Goal: Information Seeking & Learning: Learn about a topic

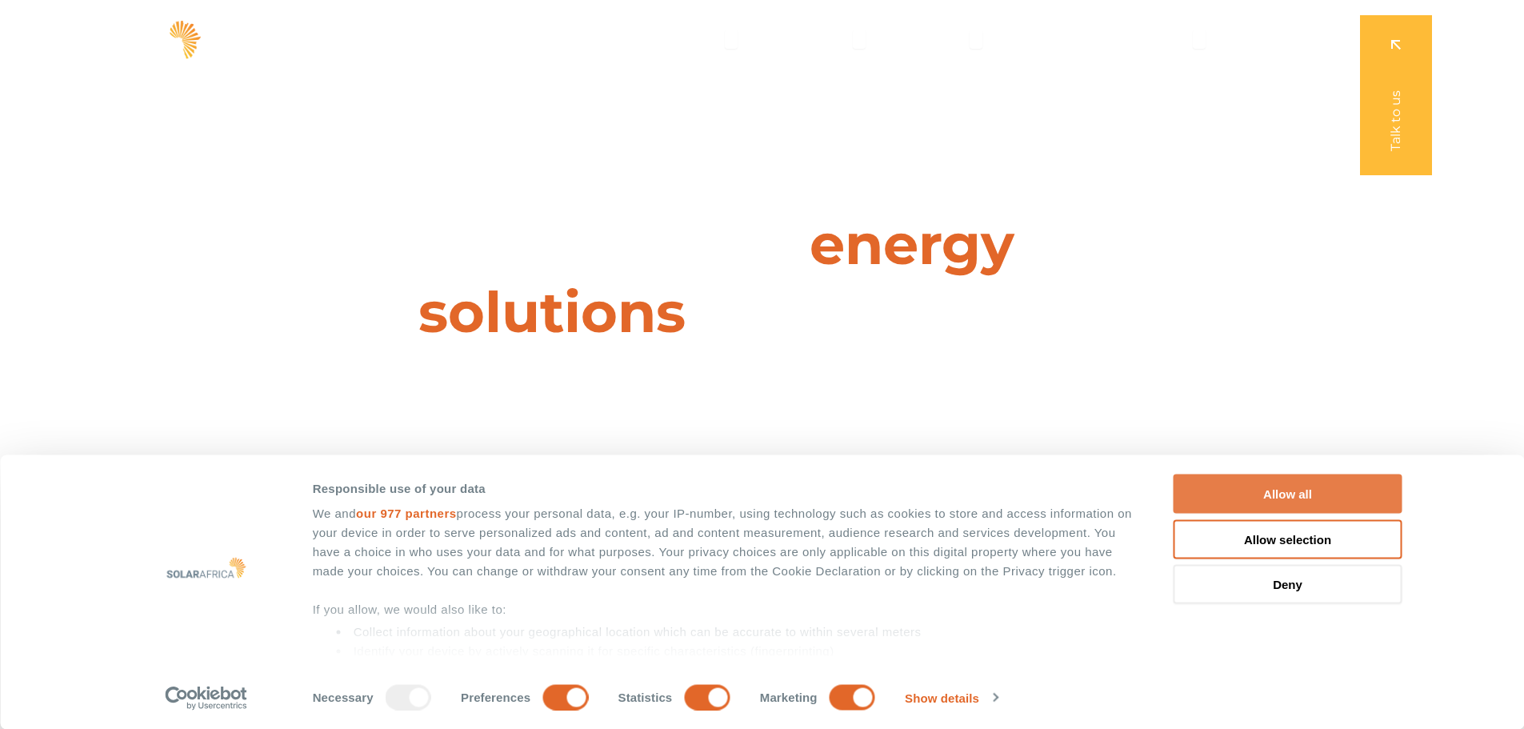
click at [1315, 481] on button "Allow all" at bounding box center [1288, 493] width 229 height 39
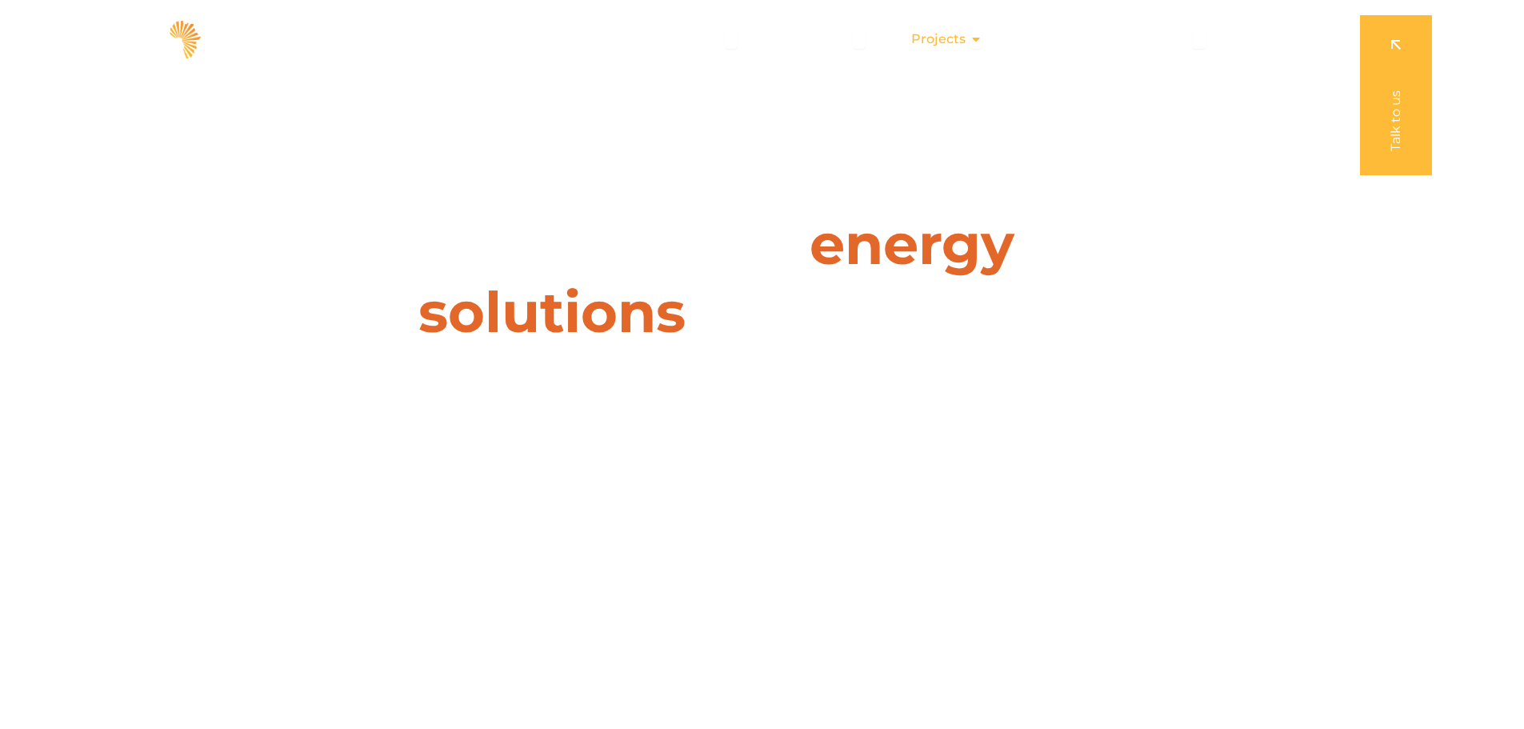
click at [955, 38] on span "Projects" at bounding box center [938, 39] width 54 height 19
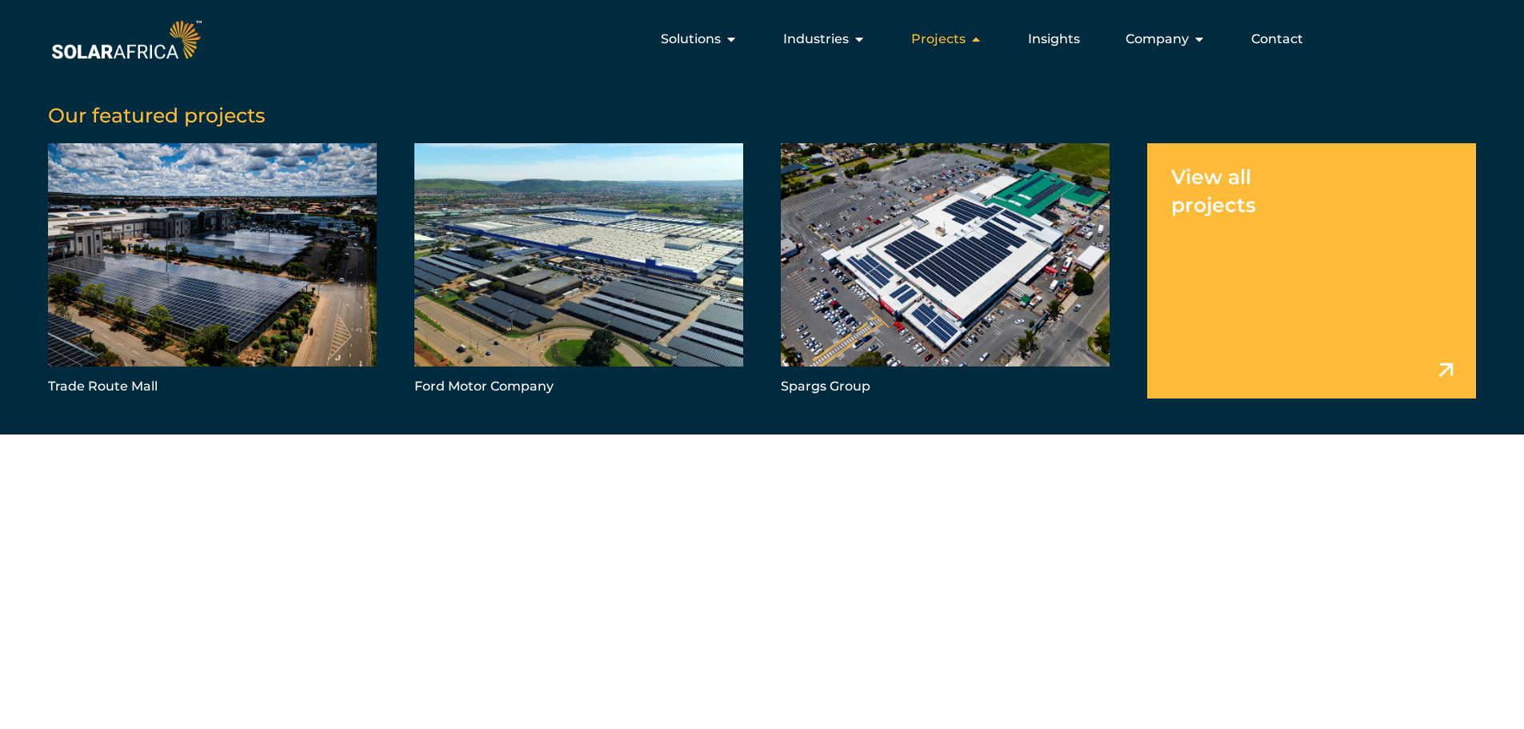
click at [955, 38] on span "Projects" at bounding box center [938, 39] width 54 height 19
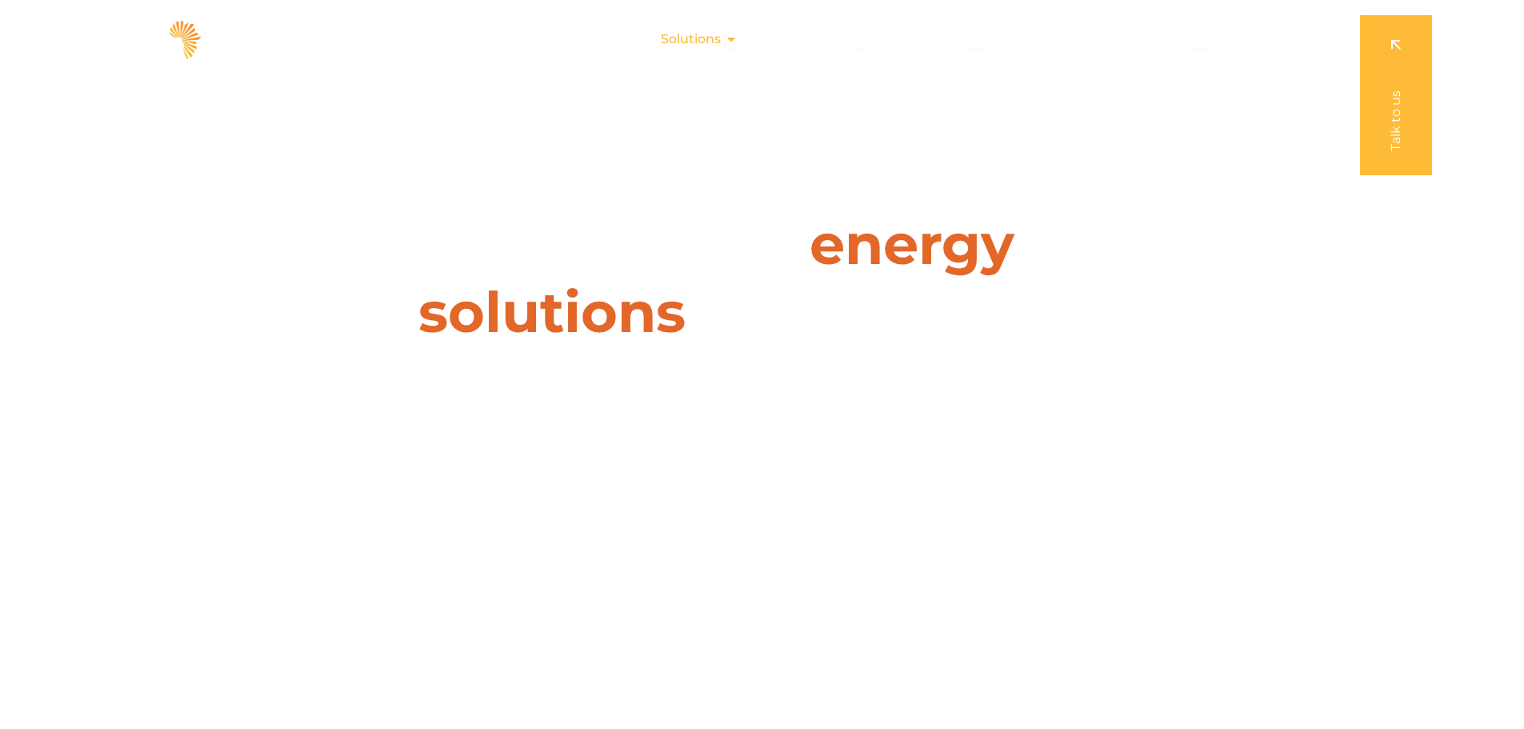
click at [714, 42] on span "Solutions" at bounding box center [691, 39] width 60 height 19
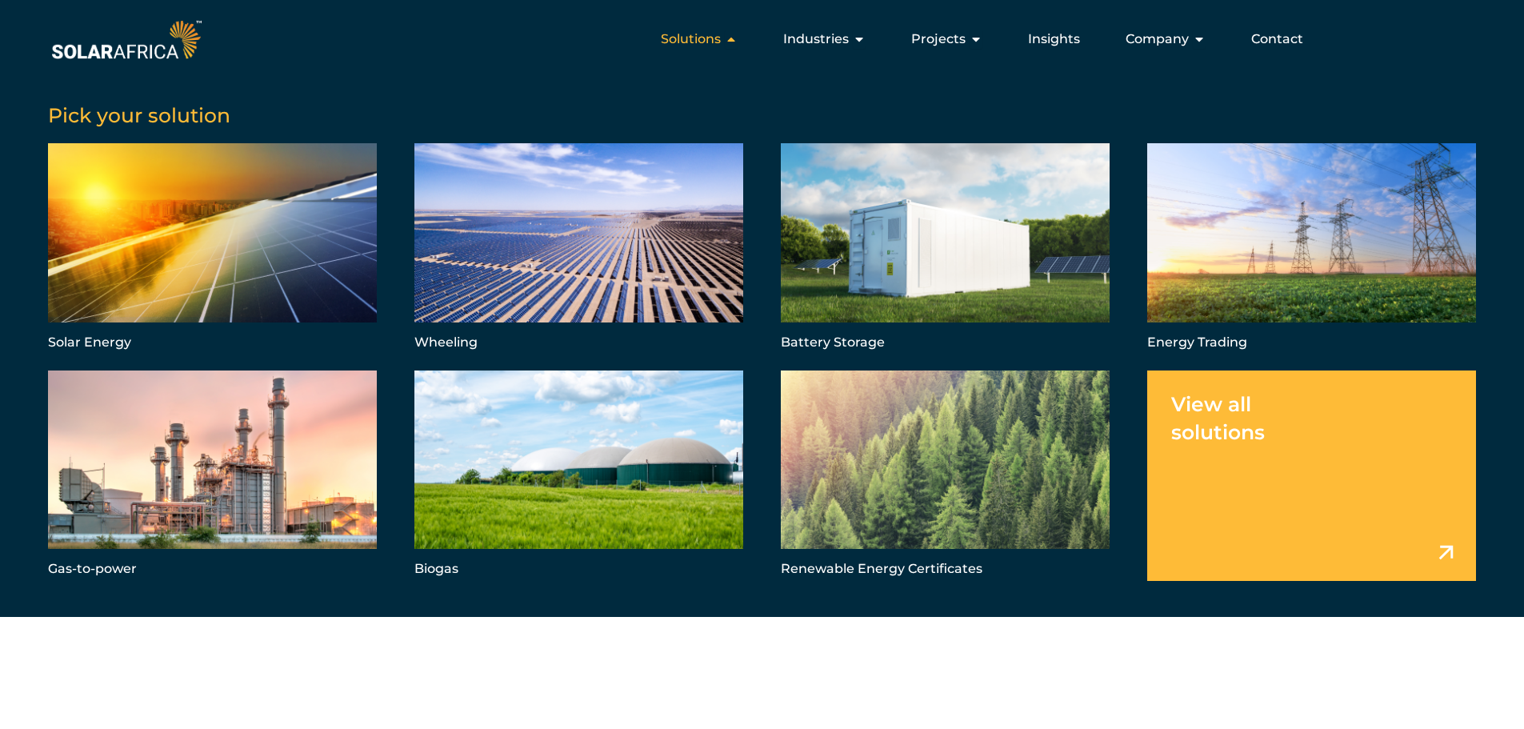
click at [714, 42] on span "Solutions" at bounding box center [691, 39] width 60 height 19
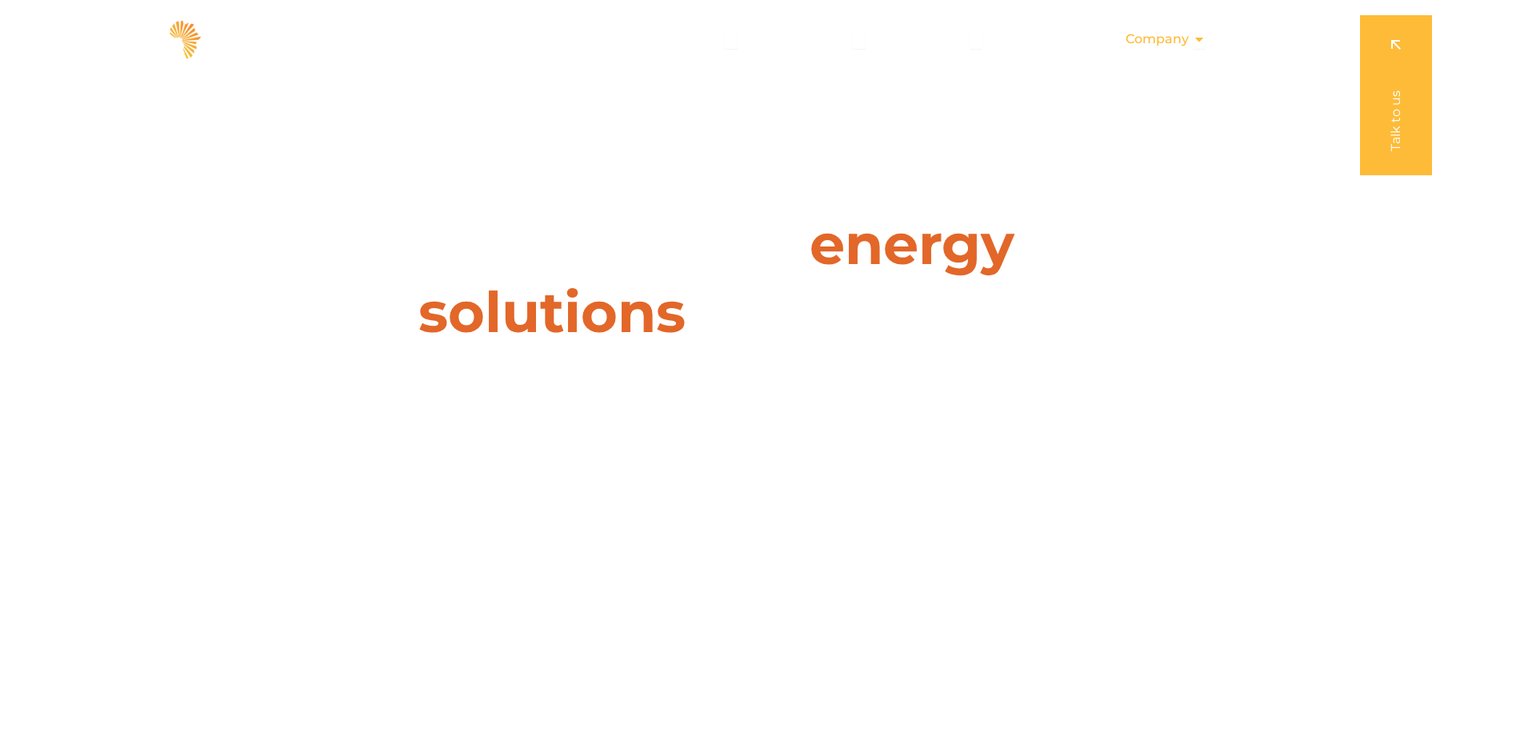
click at [1160, 46] on span "Company" at bounding box center [1157, 39] width 63 height 19
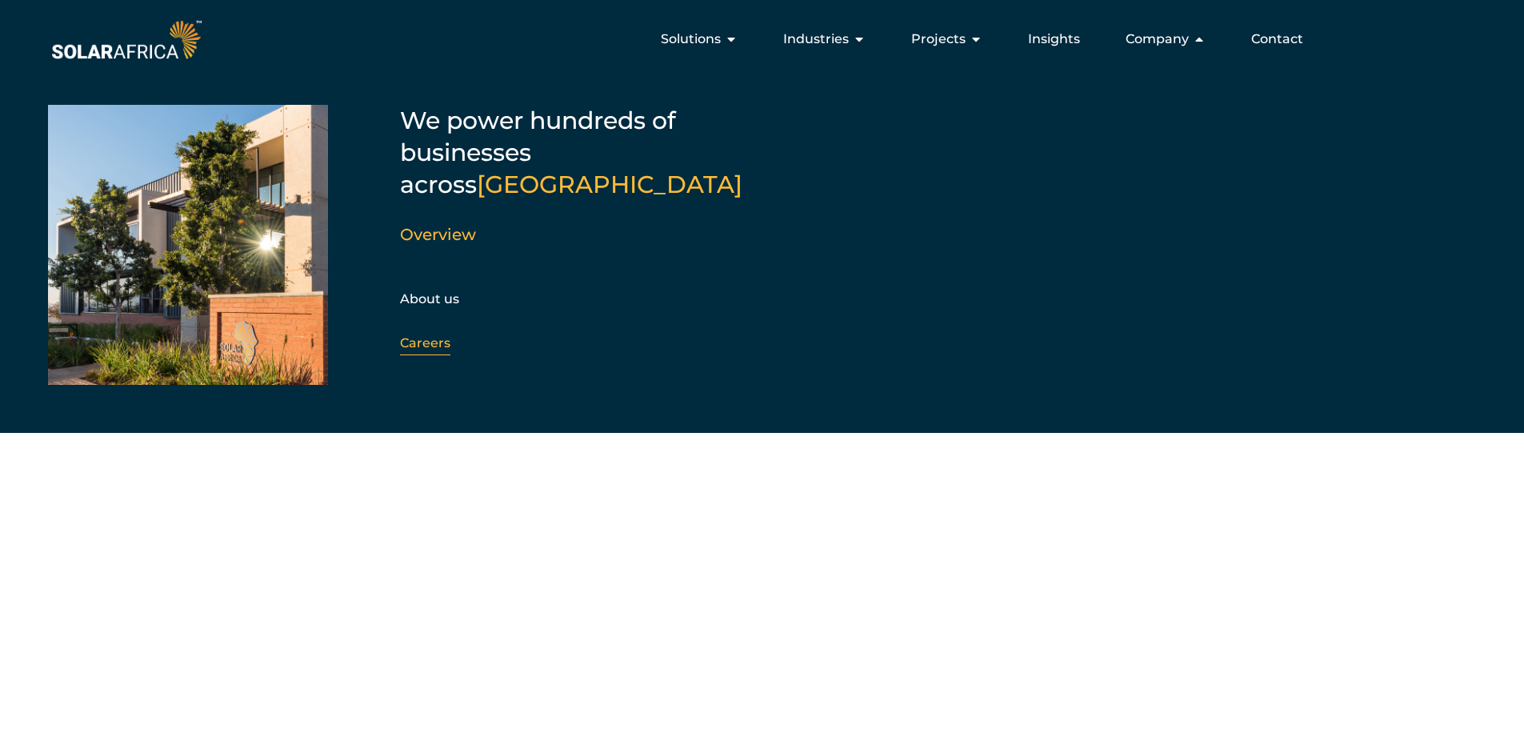
click at [429, 335] on link "Careers" at bounding box center [425, 342] width 50 height 15
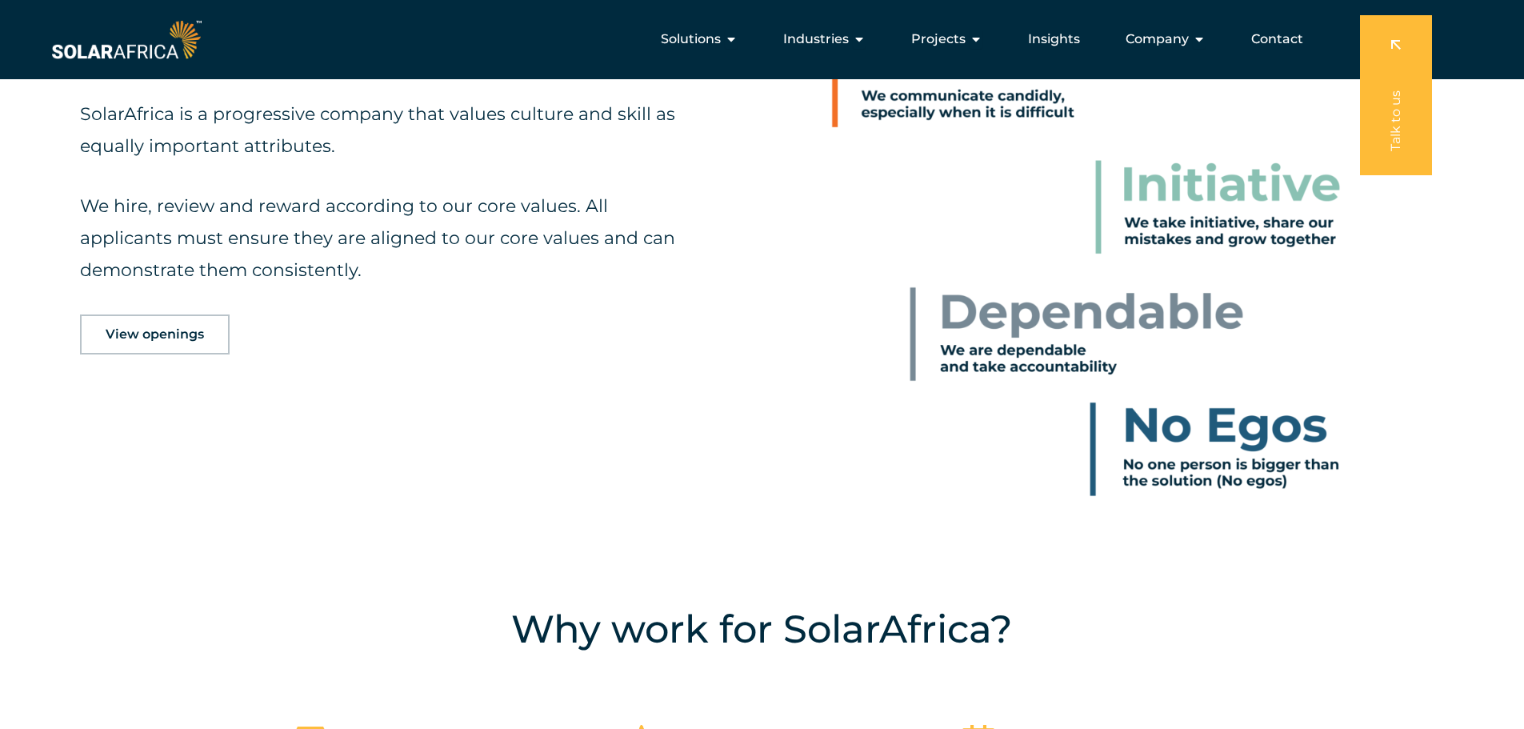
click at [131, 328] on span "View openings" at bounding box center [155, 334] width 98 height 13
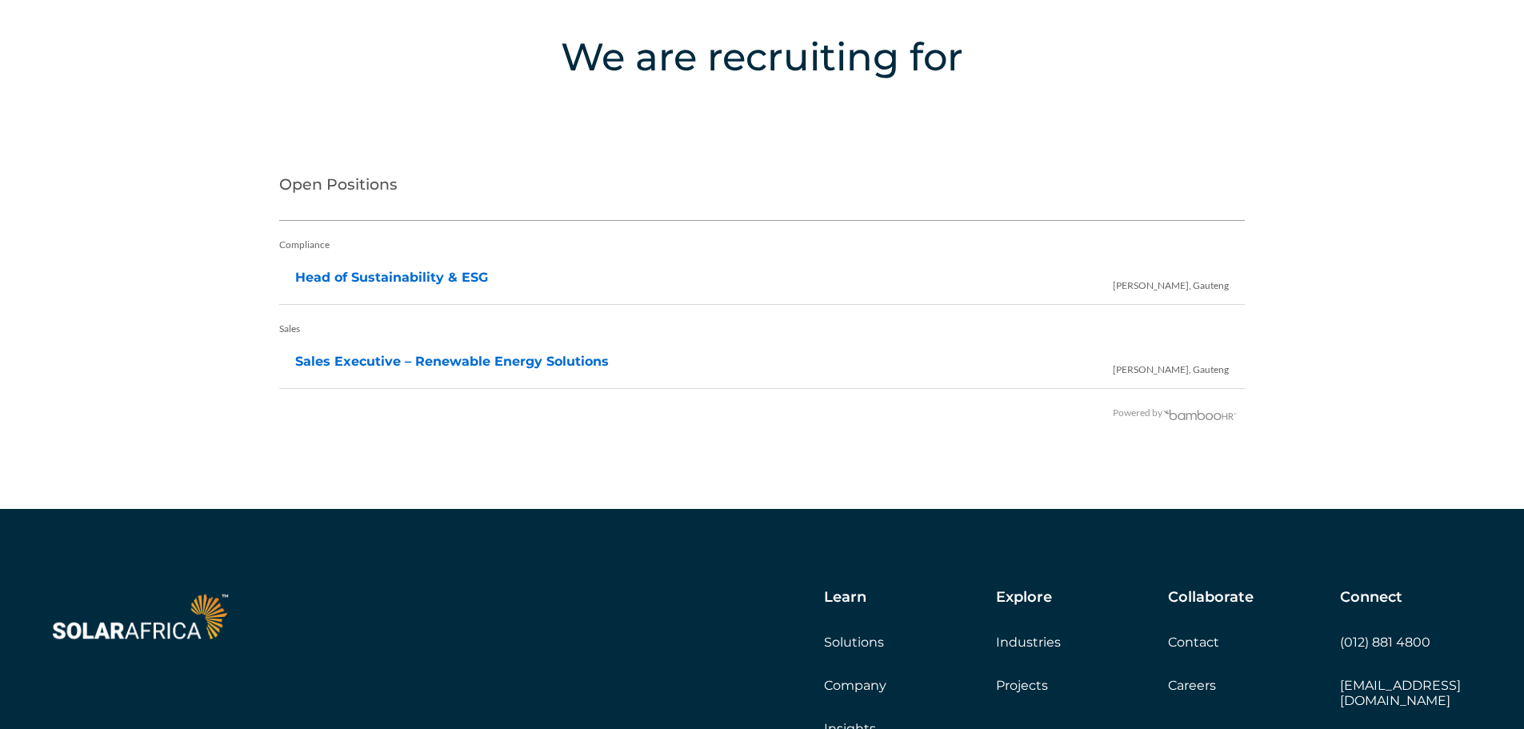
scroll to position [3256, 0]
